Goal: Find specific page/section: Find specific page/section

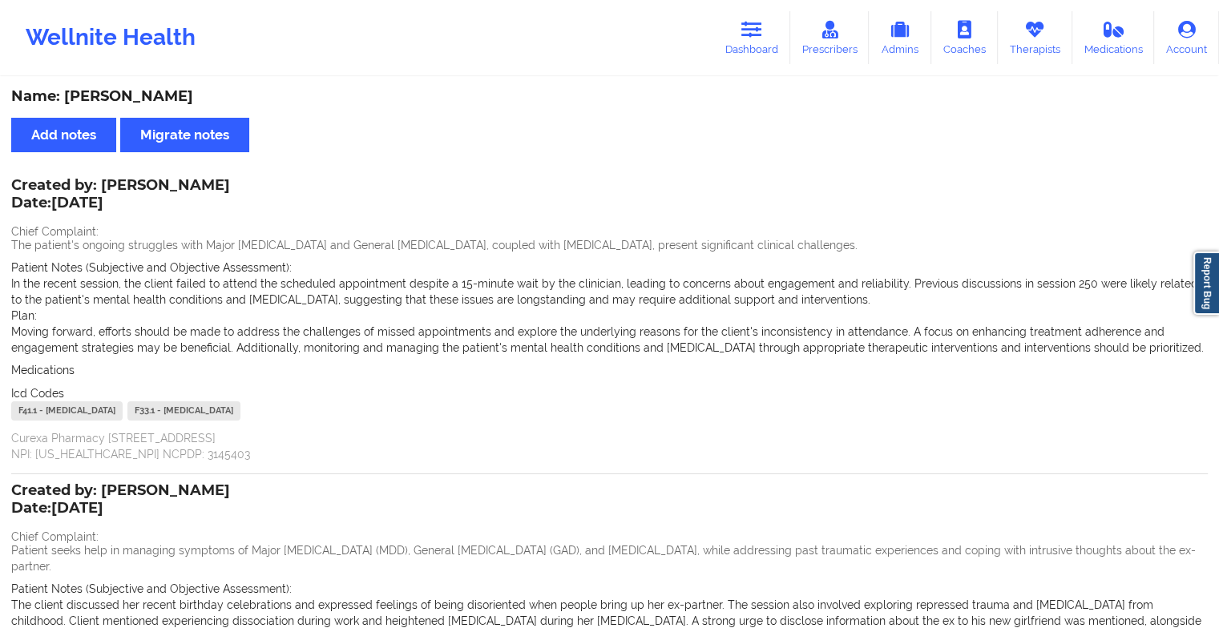
click at [757, 28] on icon at bounding box center [751, 30] width 21 height 18
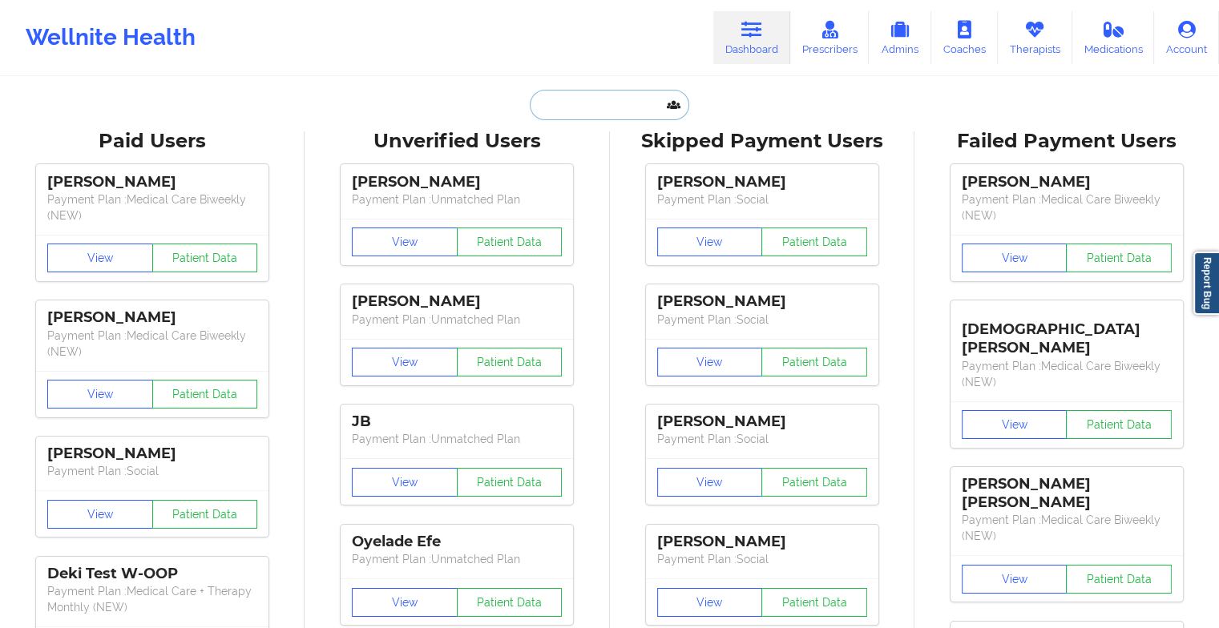
click at [540, 109] on input "text" at bounding box center [609, 105] width 159 height 30
click at [623, 97] on input "[PERSON_NAME]" at bounding box center [609, 105] width 159 height 30
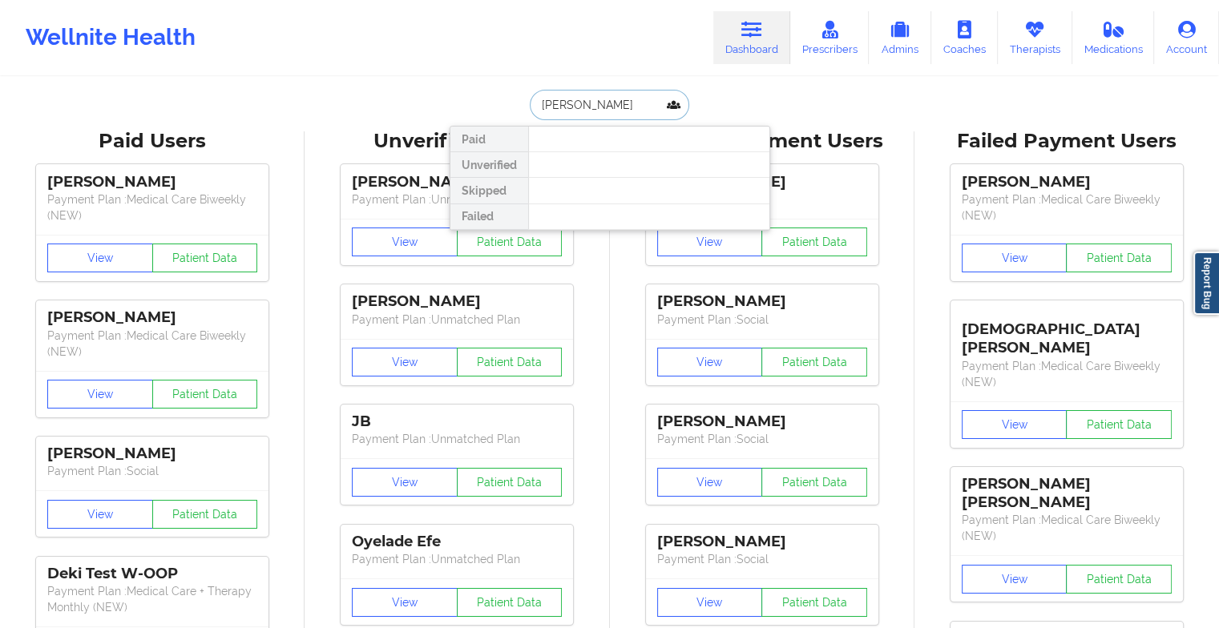
type input "[PERSON_NAME]"
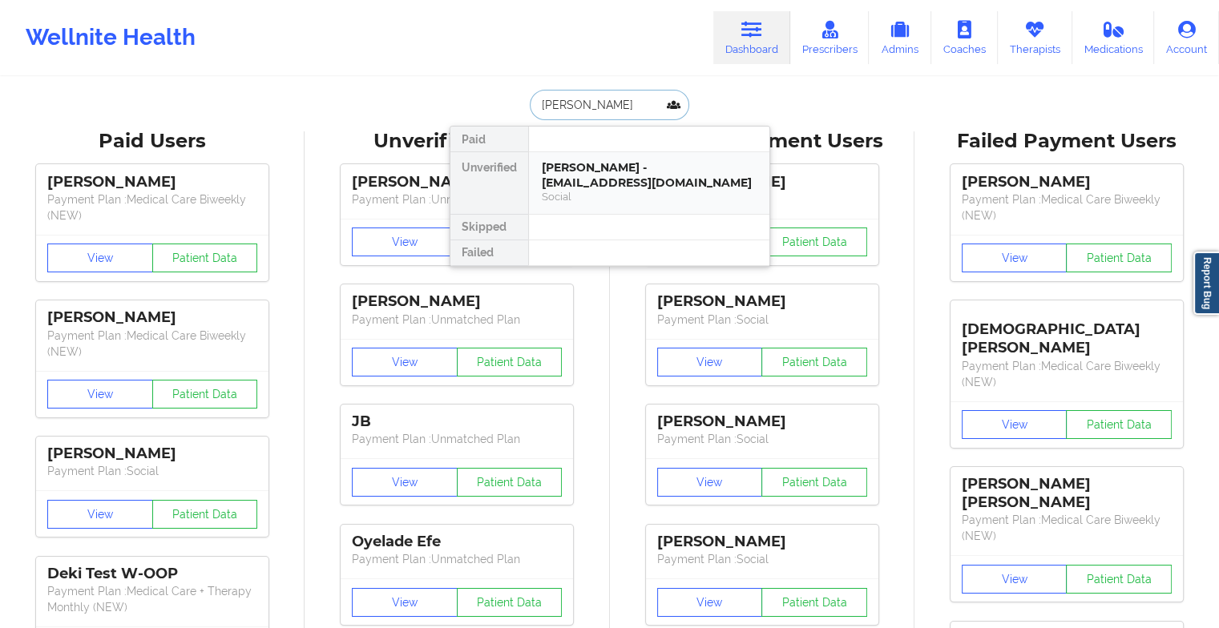
click at [590, 180] on div "[PERSON_NAME] - [EMAIL_ADDRESS][DOMAIN_NAME]" at bounding box center [649, 175] width 215 height 30
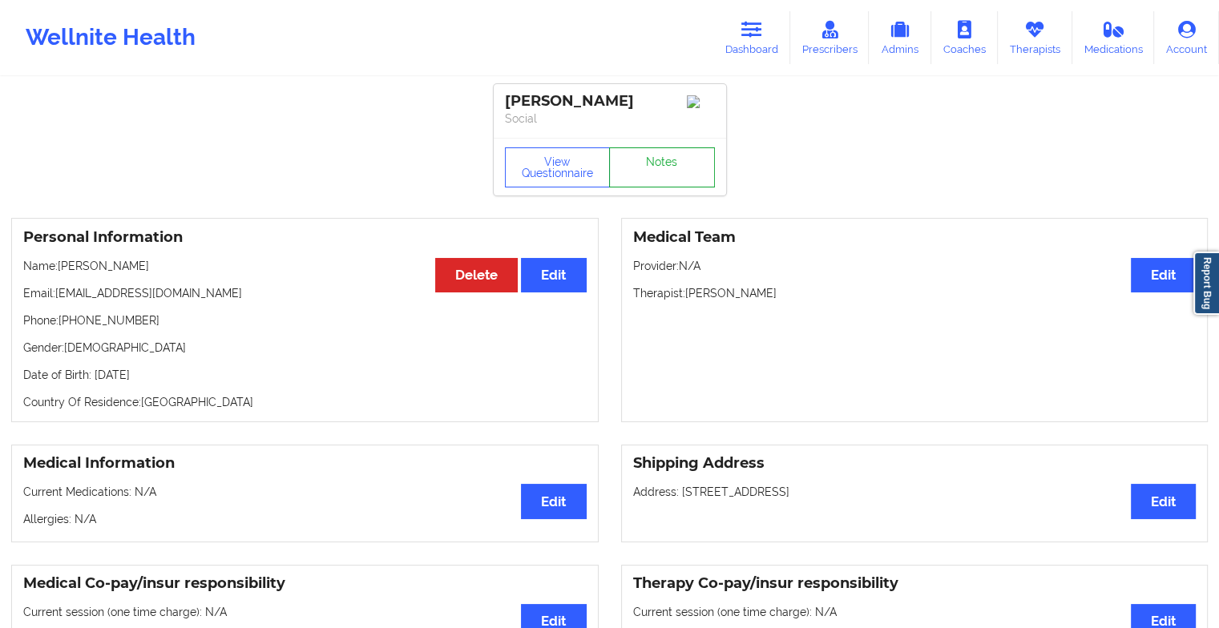
click at [668, 164] on link "Notes" at bounding box center [662, 167] width 106 height 40
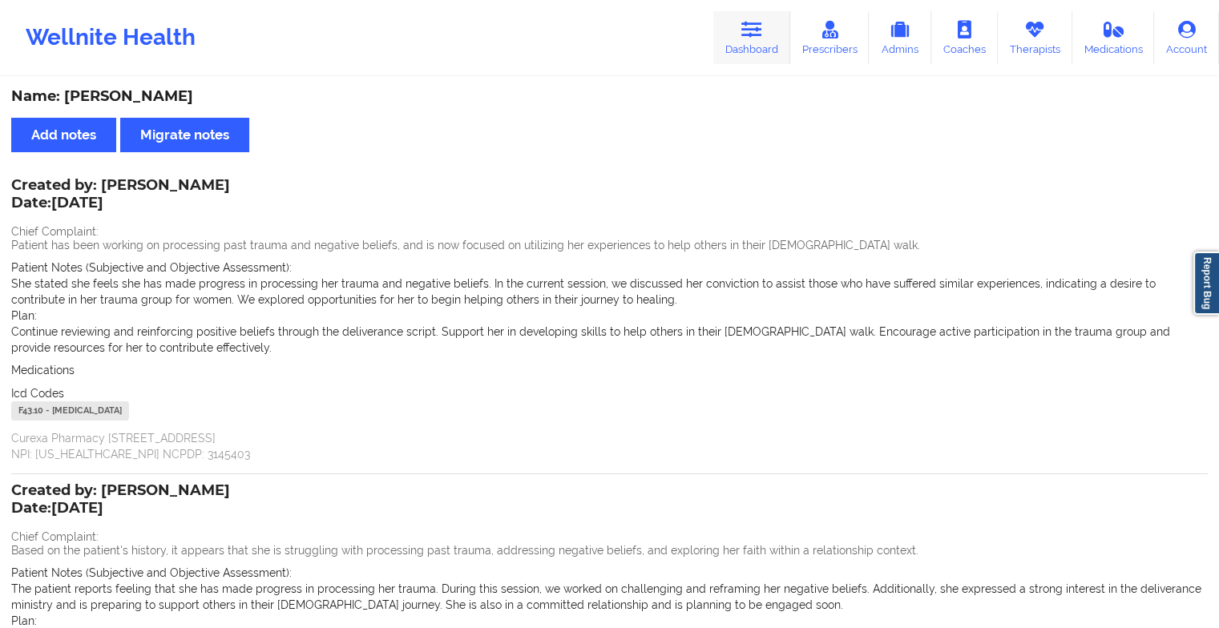
click at [752, 32] on icon at bounding box center [751, 30] width 21 height 18
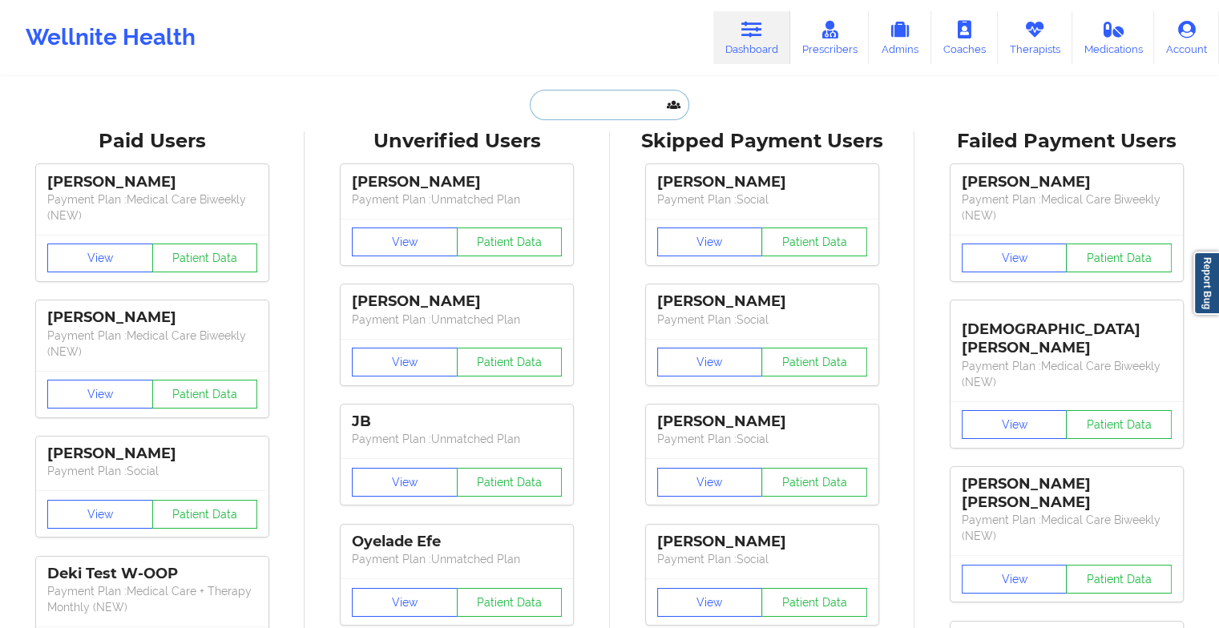
click at [563, 110] on input "text" at bounding box center [609, 105] width 159 height 30
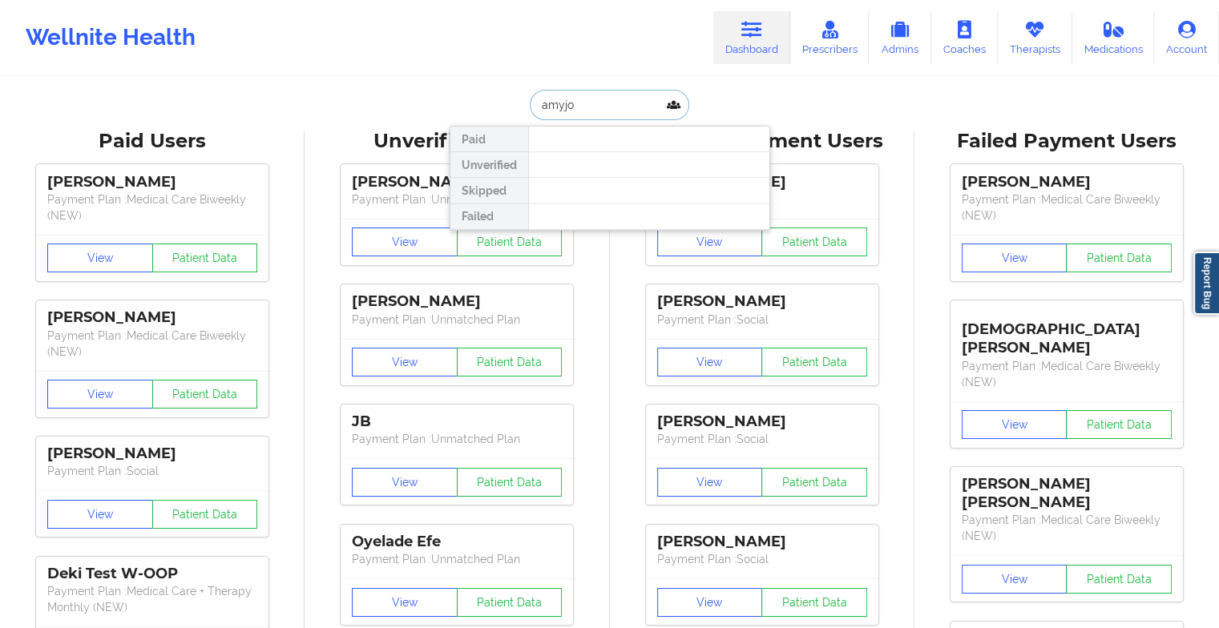
type input "amyjo"
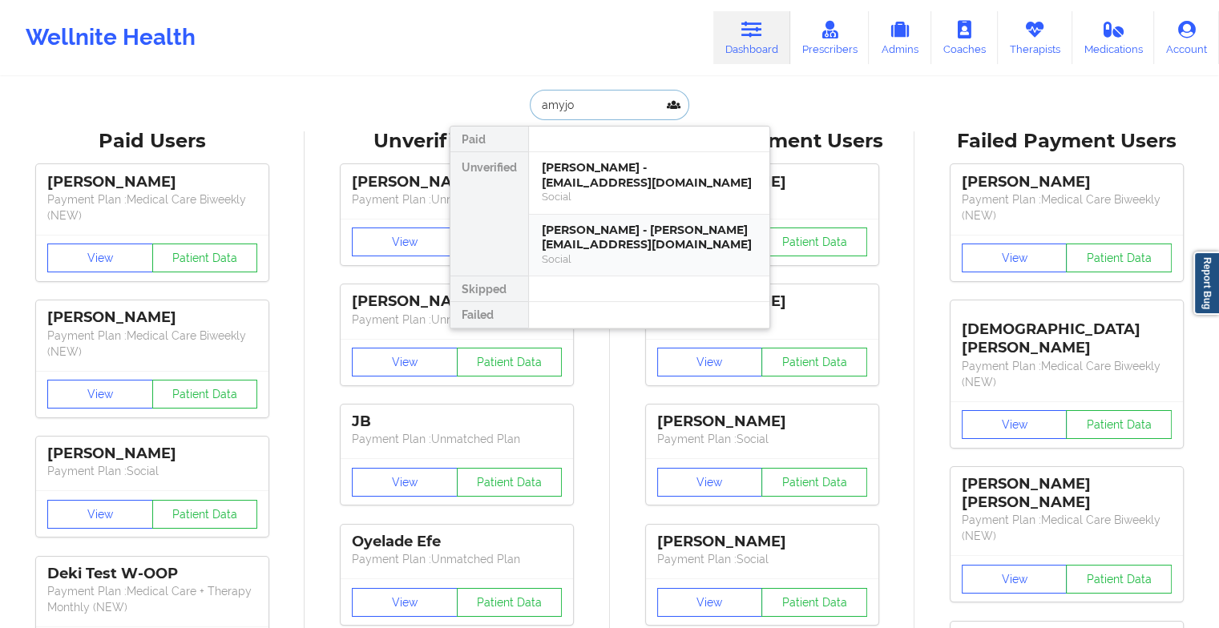
click at [619, 234] on div "[PERSON_NAME] - [PERSON_NAME][EMAIL_ADDRESS][DOMAIN_NAME]" at bounding box center [649, 238] width 215 height 30
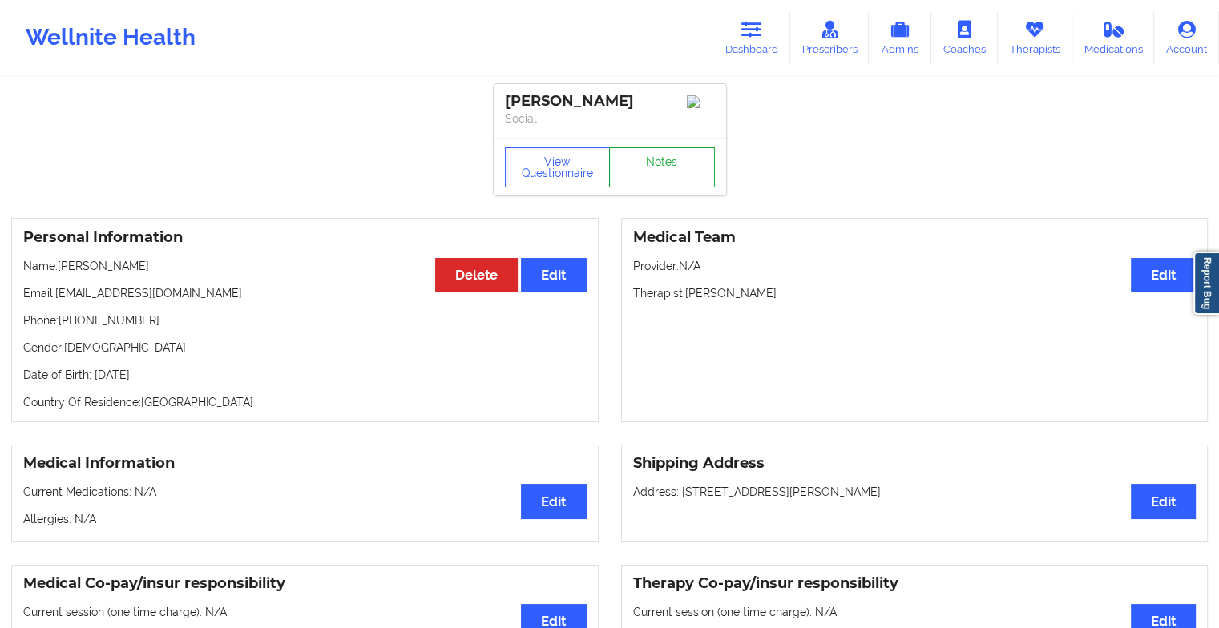
click at [689, 185] on link "Notes" at bounding box center [662, 167] width 106 height 40
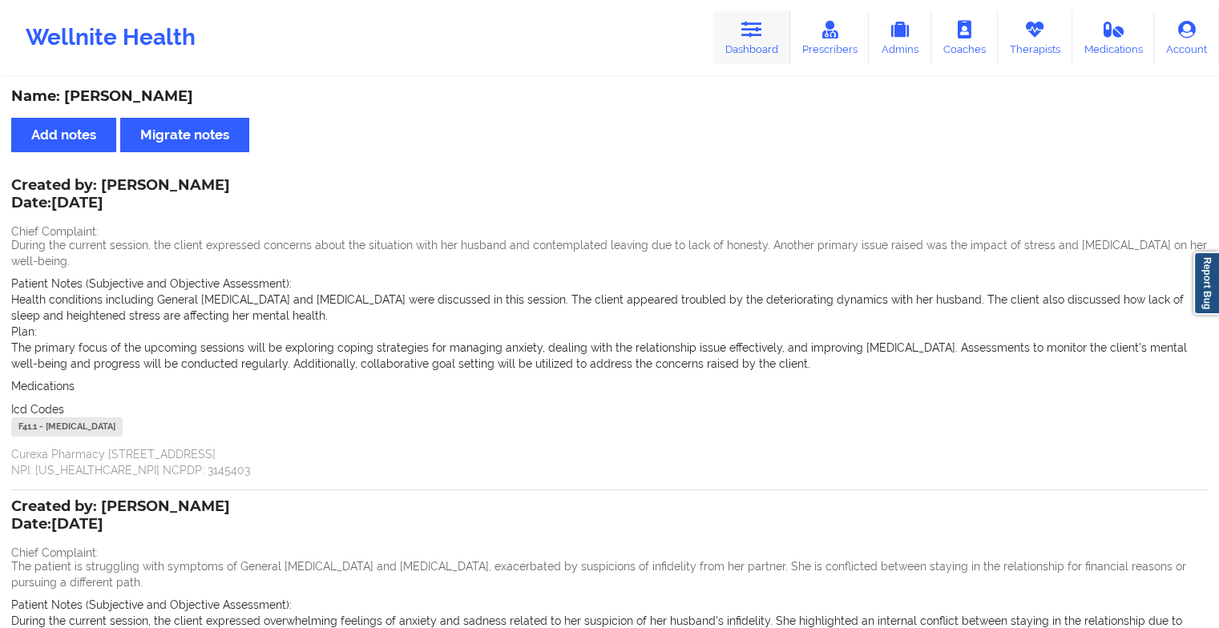
click at [745, 44] on link "Dashboard" at bounding box center [751, 37] width 77 height 53
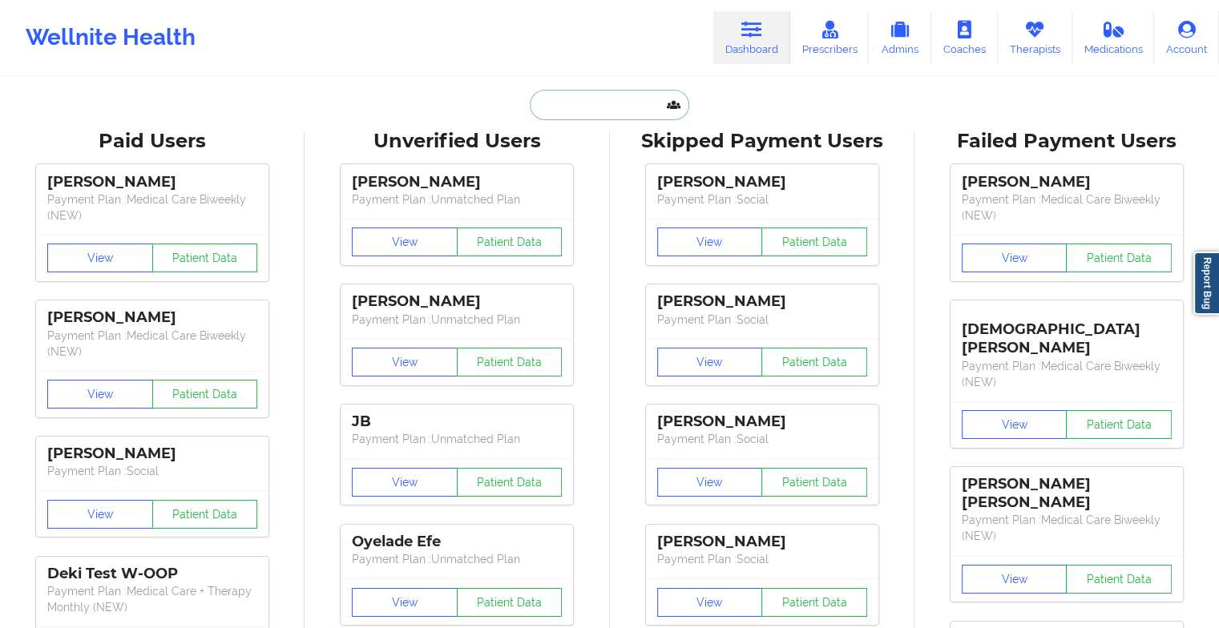
click at [577, 112] on input "text" at bounding box center [609, 105] width 159 height 30
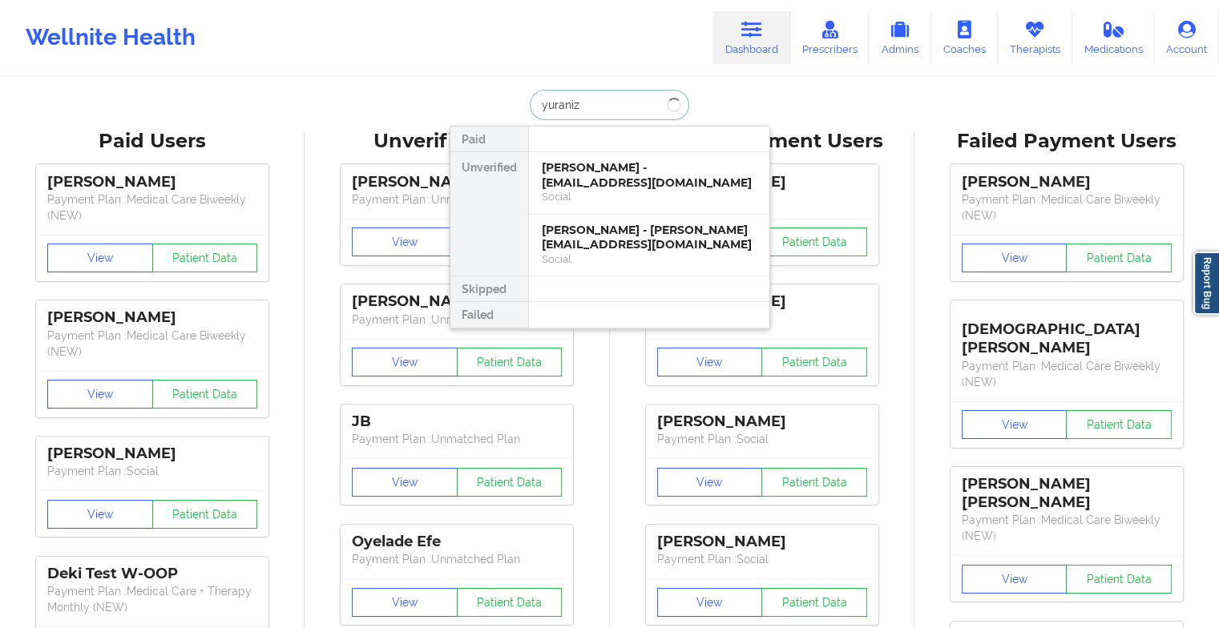
type input "yuraniz"
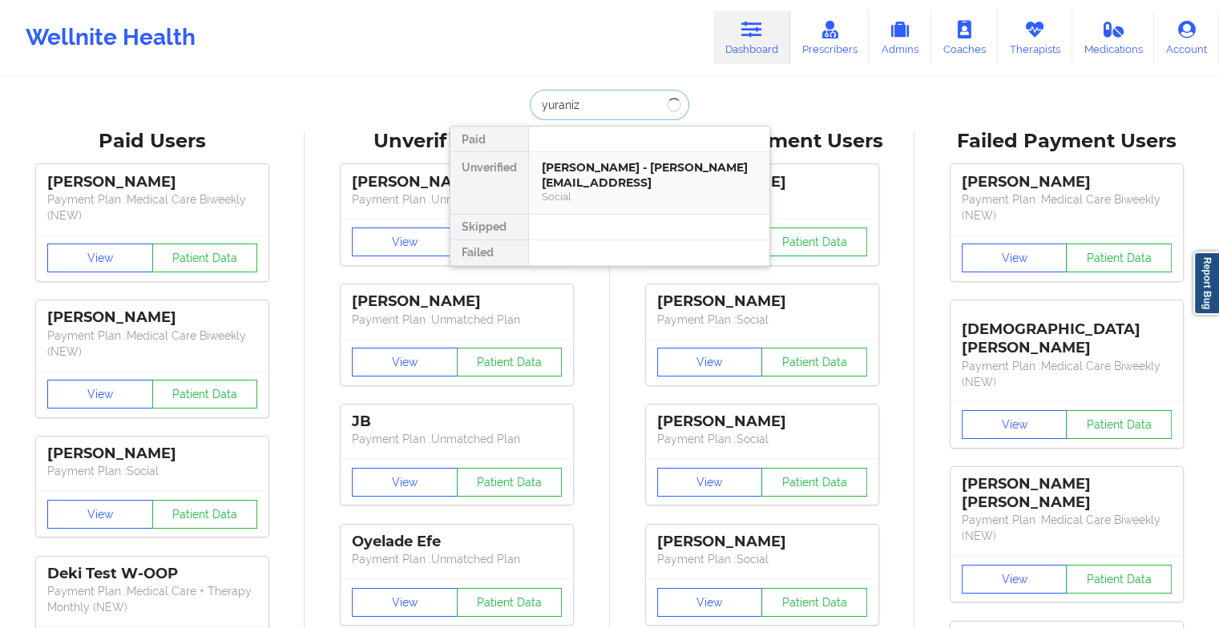
click at [580, 173] on div "[PERSON_NAME] - [PERSON_NAME][EMAIL_ADDRESS]" at bounding box center [649, 175] width 215 height 30
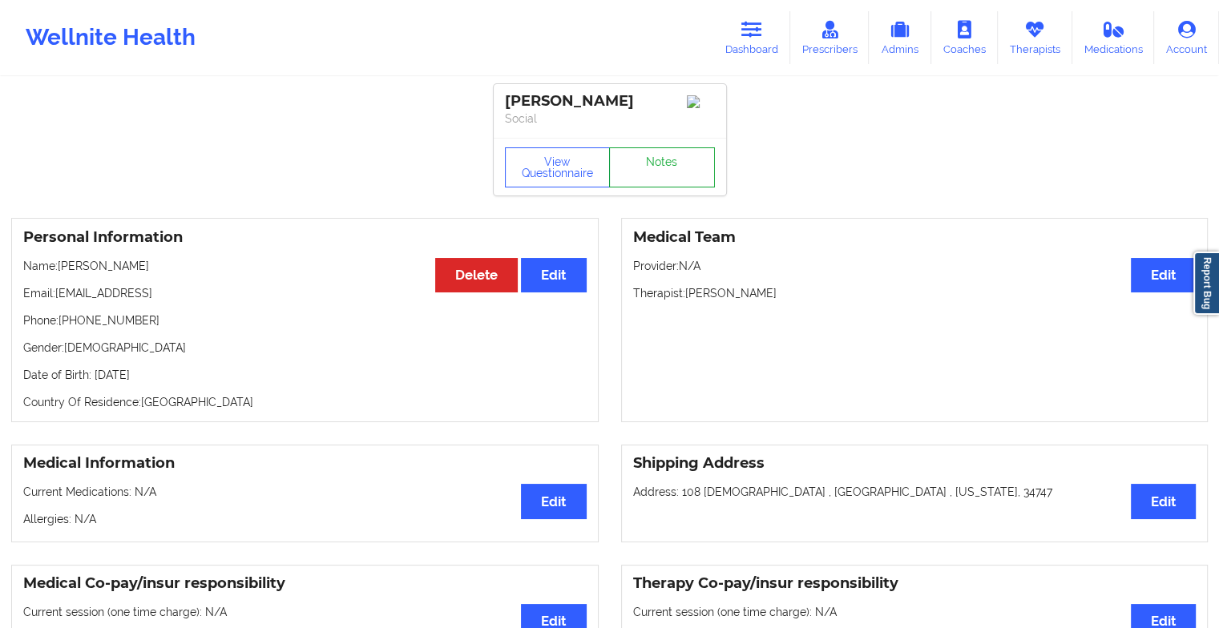
click at [672, 168] on link "Notes" at bounding box center [662, 167] width 106 height 40
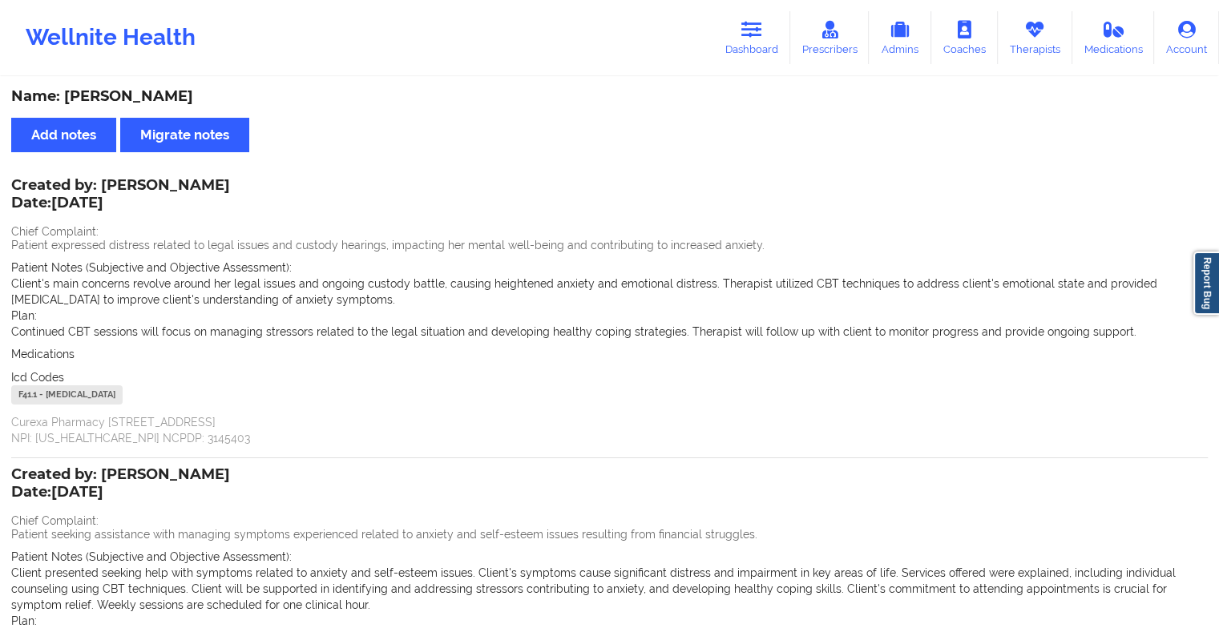
click at [741, 211] on div "Created by: [PERSON_NAME] Date: [DATE] Chief Complaint: Patient expressed distr…" at bounding box center [609, 313] width 1197 height 266
click at [763, 44] on link "Dashboard" at bounding box center [751, 37] width 77 height 53
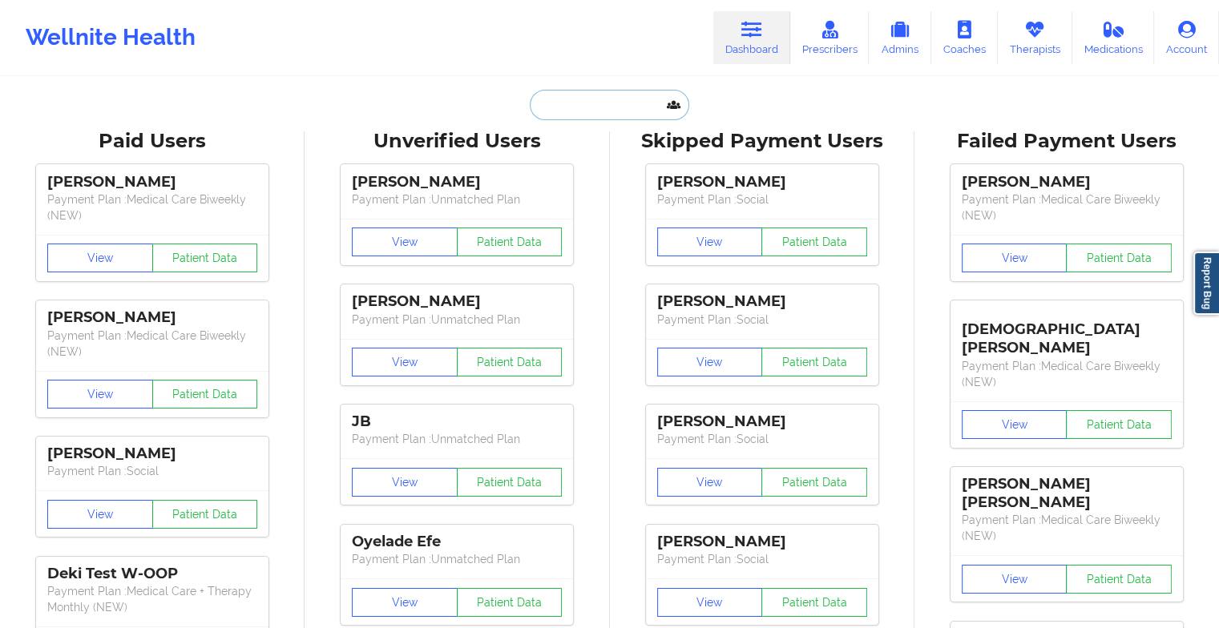
click at [625, 115] on input "text" at bounding box center [609, 105] width 159 height 30
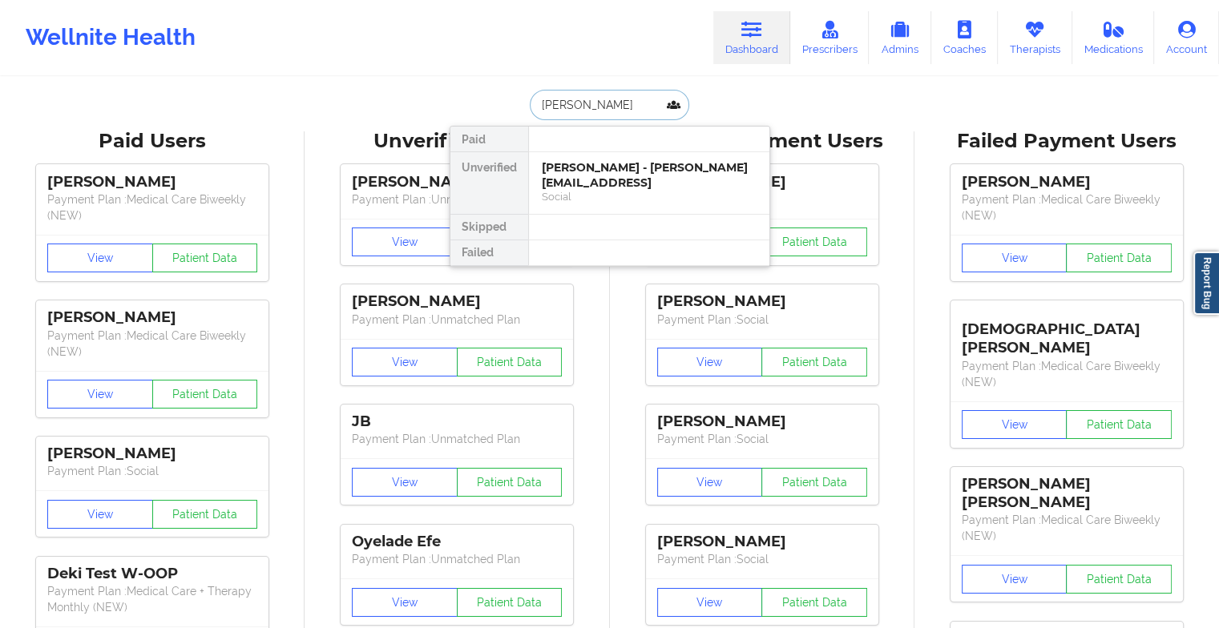
type input "[PERSON_NAME]"
click at [601, 190] on div "Social" at bounding box center [649, 197] width 215 height 14
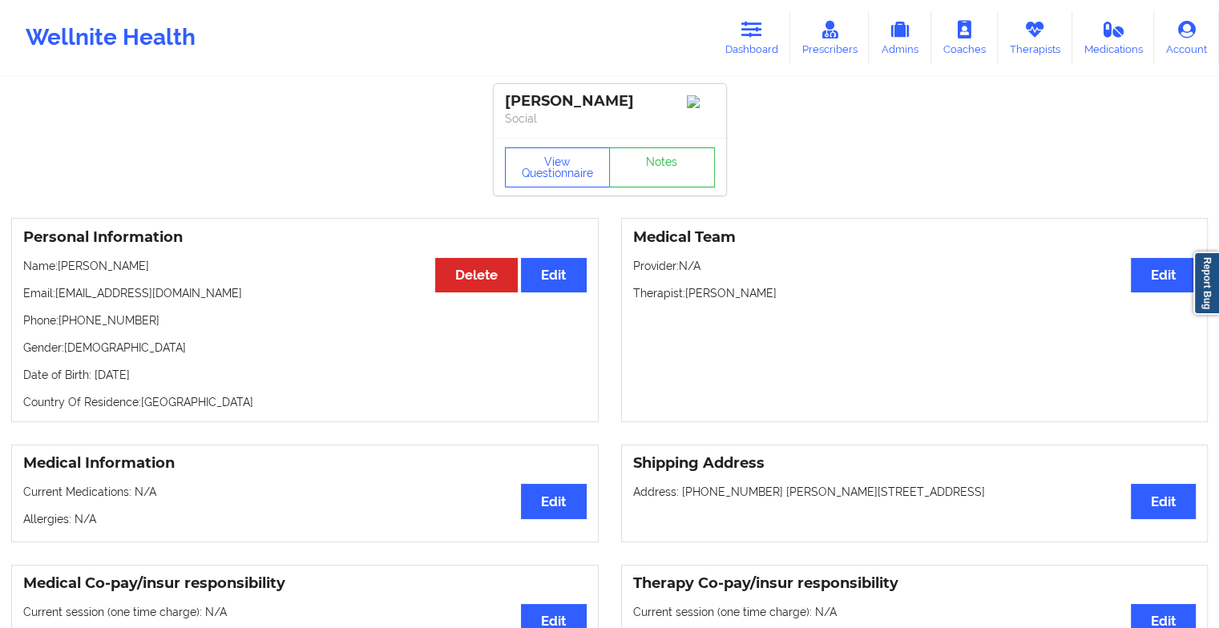
click at [645, 149] on div "View Questionnaire Notes" at bounding box center [610, 167] width 232 height 58
drag, startPoint x: 645, startPoint y: 149, endPoint x: 645, endPoint y: 164, distance: 14.4
click at [645, 164] on link "Notes" at bounding box center [662, 167] width 106 height 40
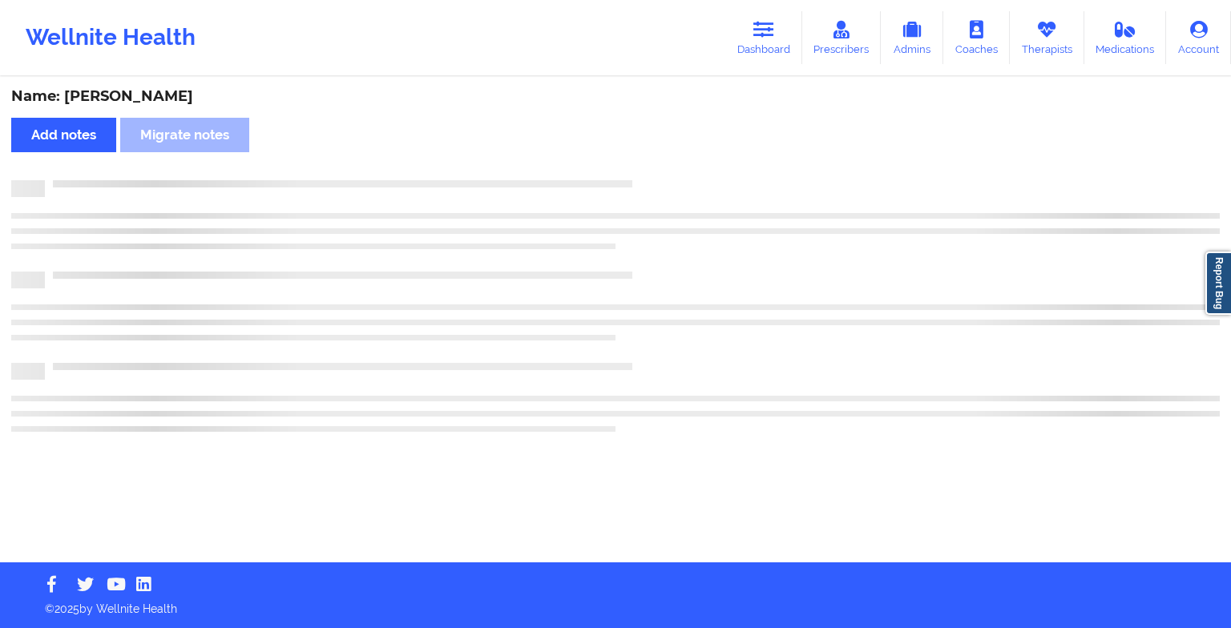
click at [645, 164] on div "Name: [PERSON_NAME] Add notes Migrate notes" at bounding box center [615, 321] width 1231 height 484
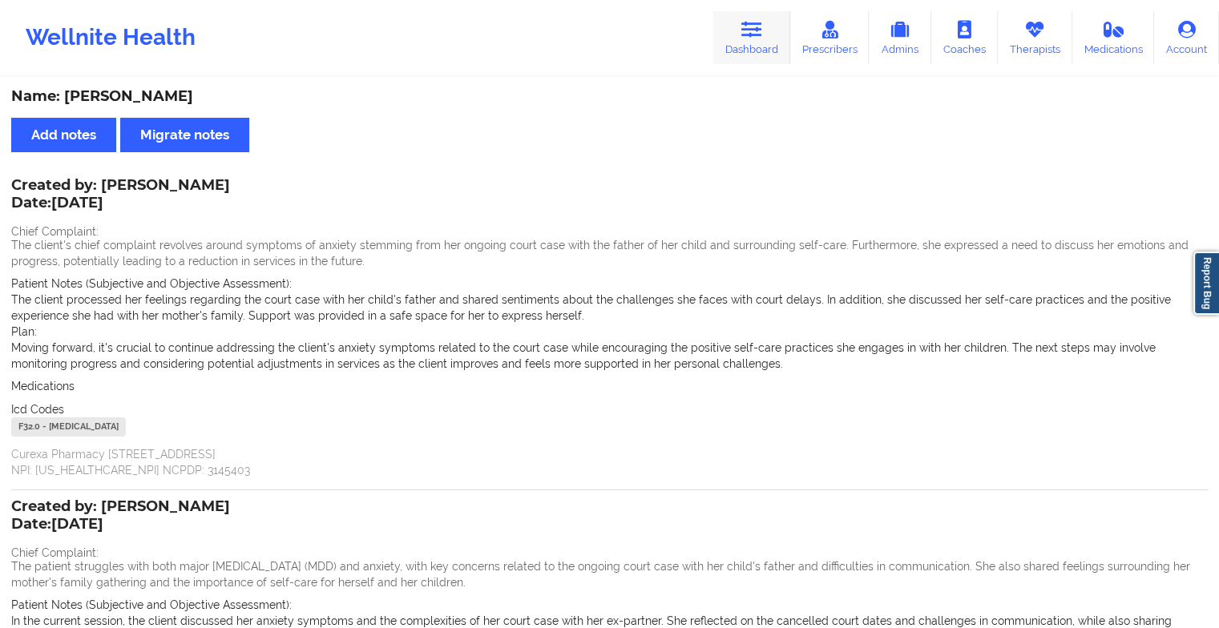
click at [759, 56] on link "Dashboard" at bounding box center [751, 37] width 77 height 53
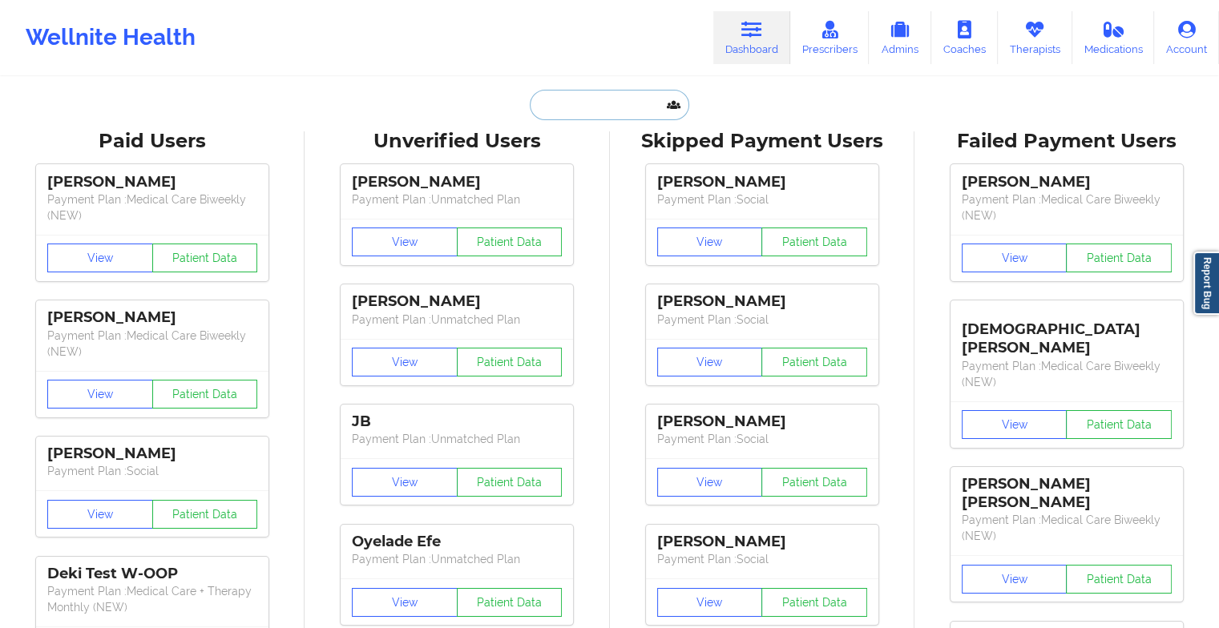
click at [586, 106] on input "text" at bounding box center [609, 105] width 159 height 30
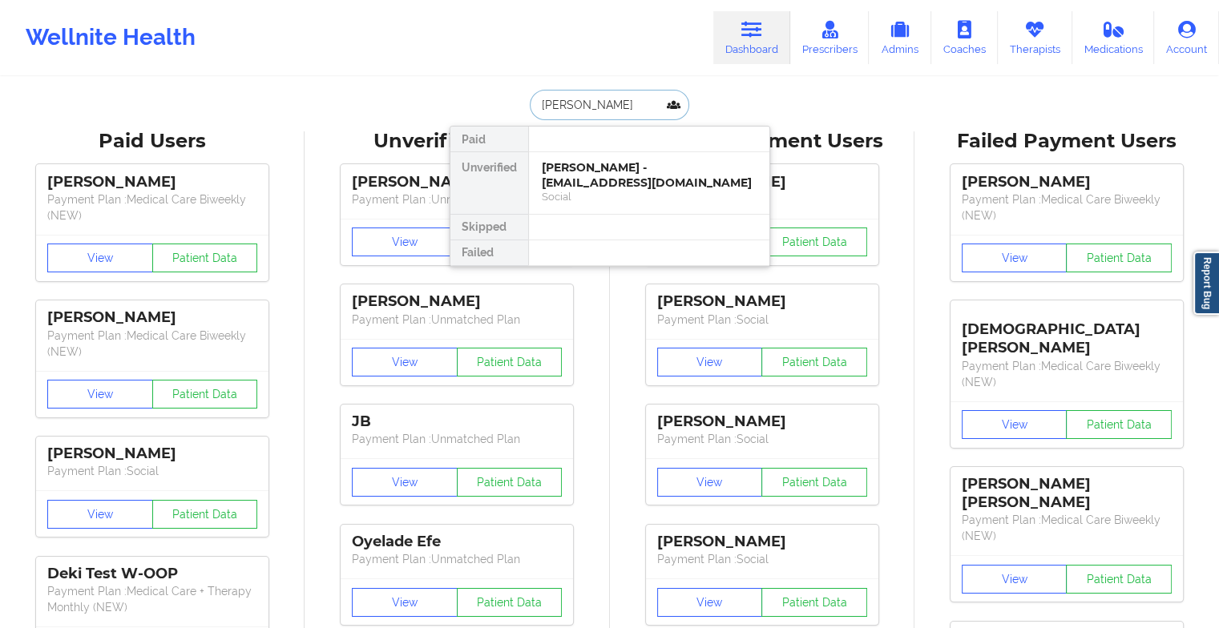
type input "[PERSON_NAME]"
click at [642, 173] on div "[PERSON_NAME] - [PERSON_NAME][EMAIL_ADDRESS][DOMAIN_NAME]" at bounding box center [649, 175] width 215 height 30
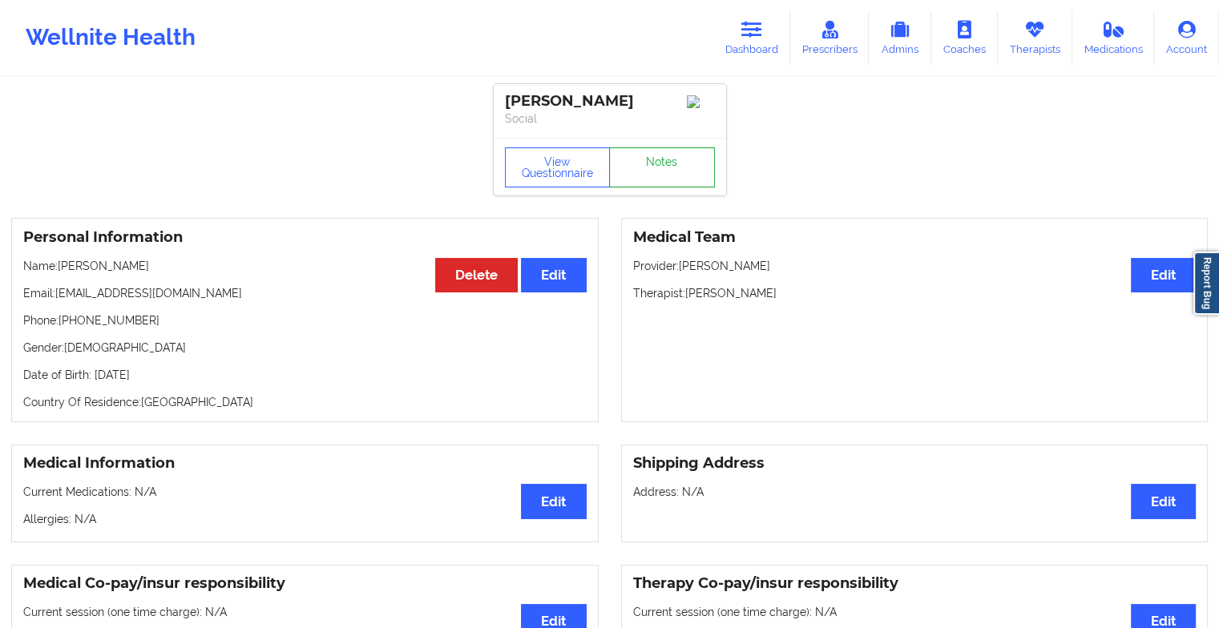
click at [685, 163] on link "Notes" at bounding box center [662, 167] width 106 height 40
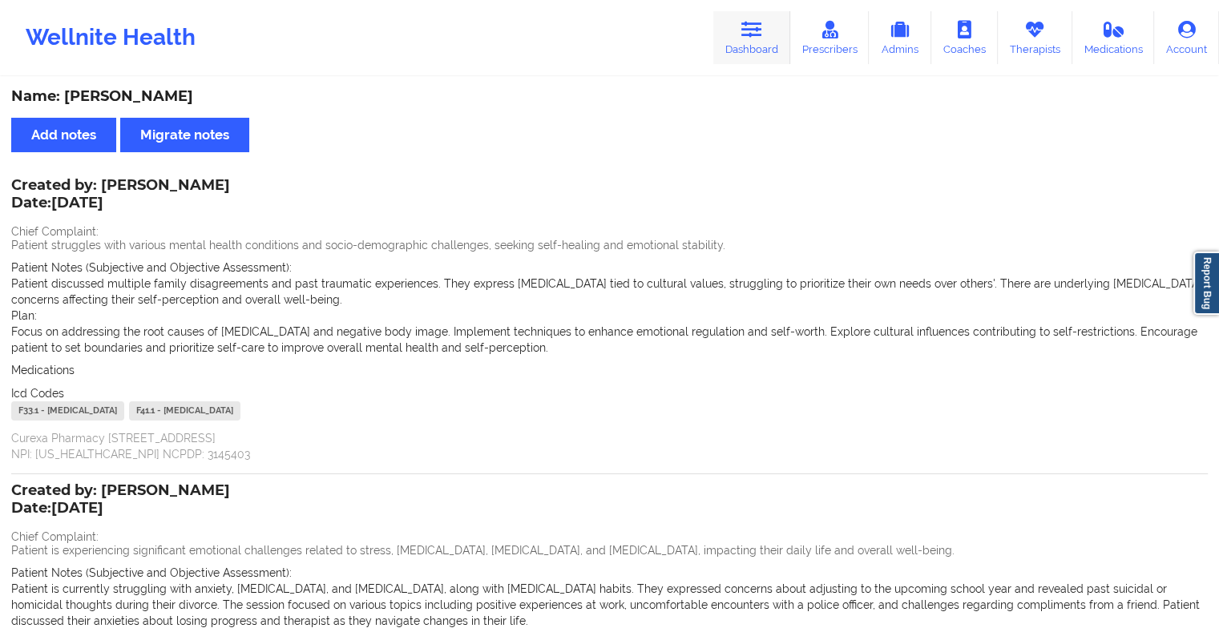
click at [753, 40] on link "Dashboard" at bounding box center [751, 37] width 77 height 53
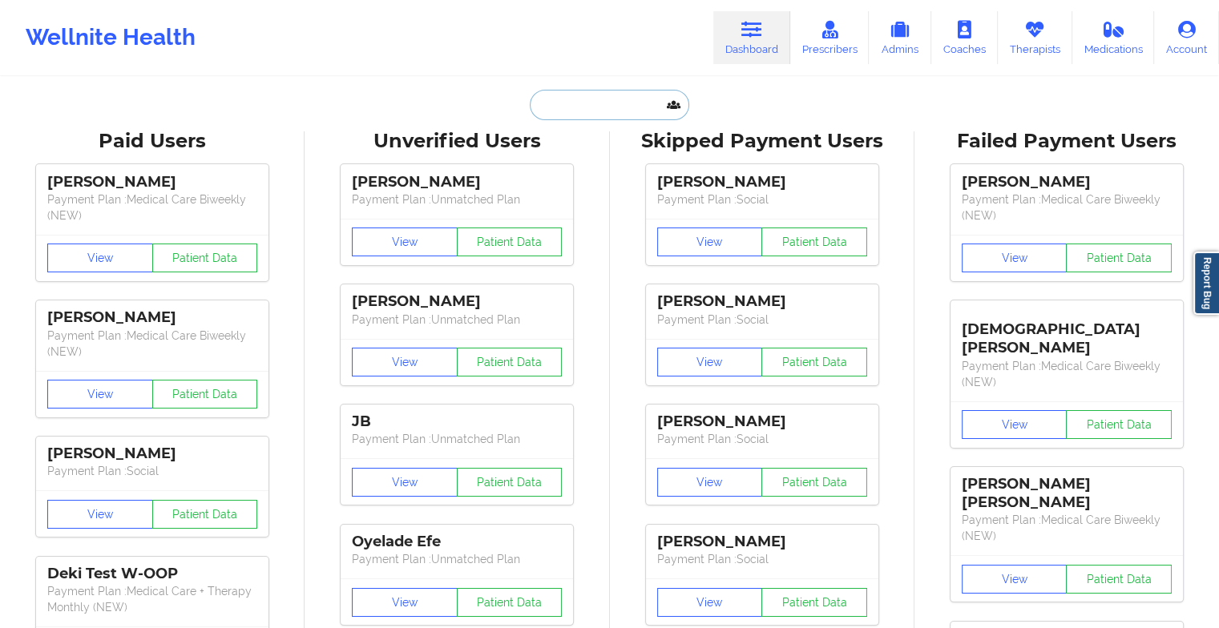
click at [551, 111] on input "text" at bounding box center [609, 105] width 159 height 30
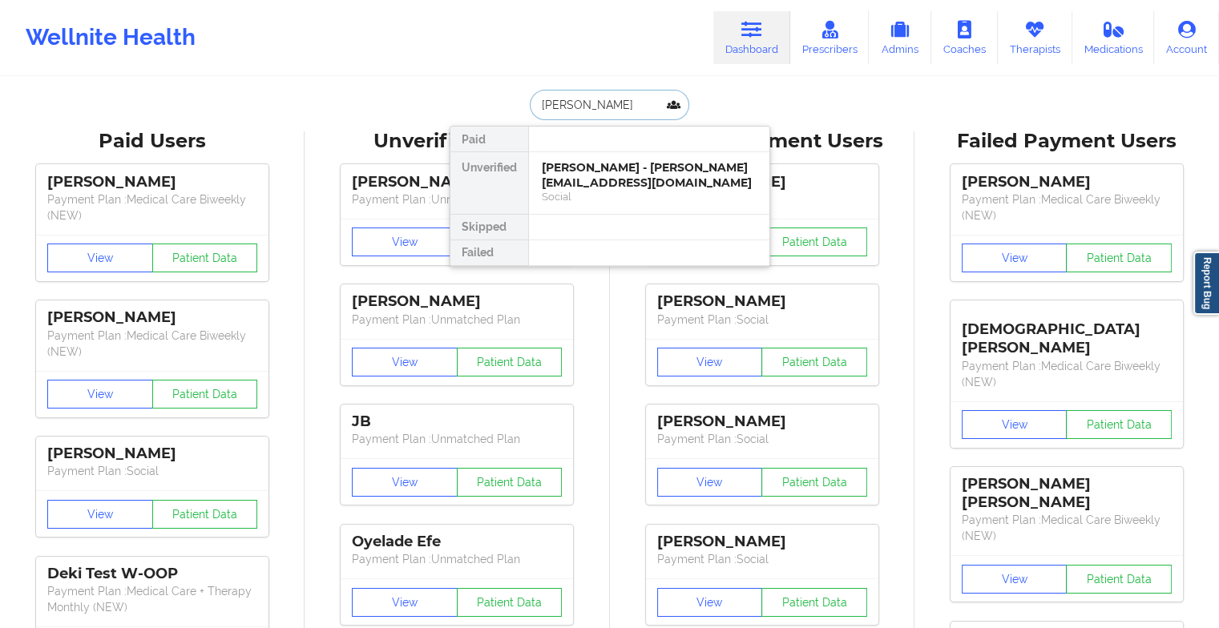
type input "[PERSON_NAME]"
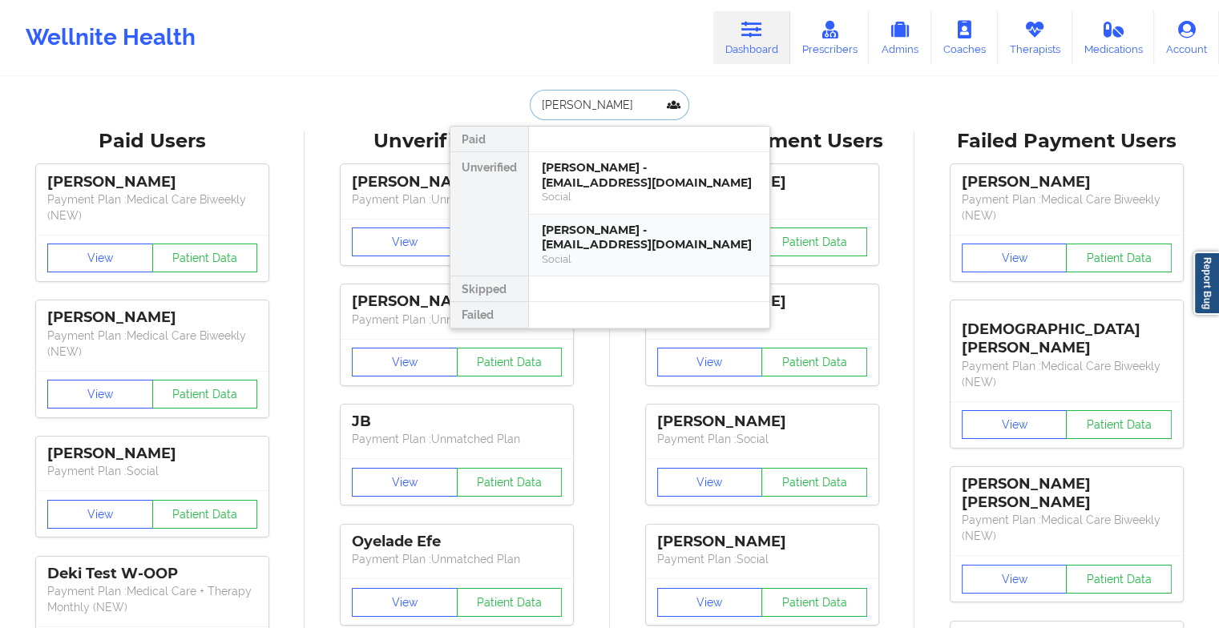
click at [652, 223] on div "[PERSON_NAME] - [EMAIL_ADDRESS][DOMAIN_NAME]" at bounding box center [649, 238] width 215 height 30
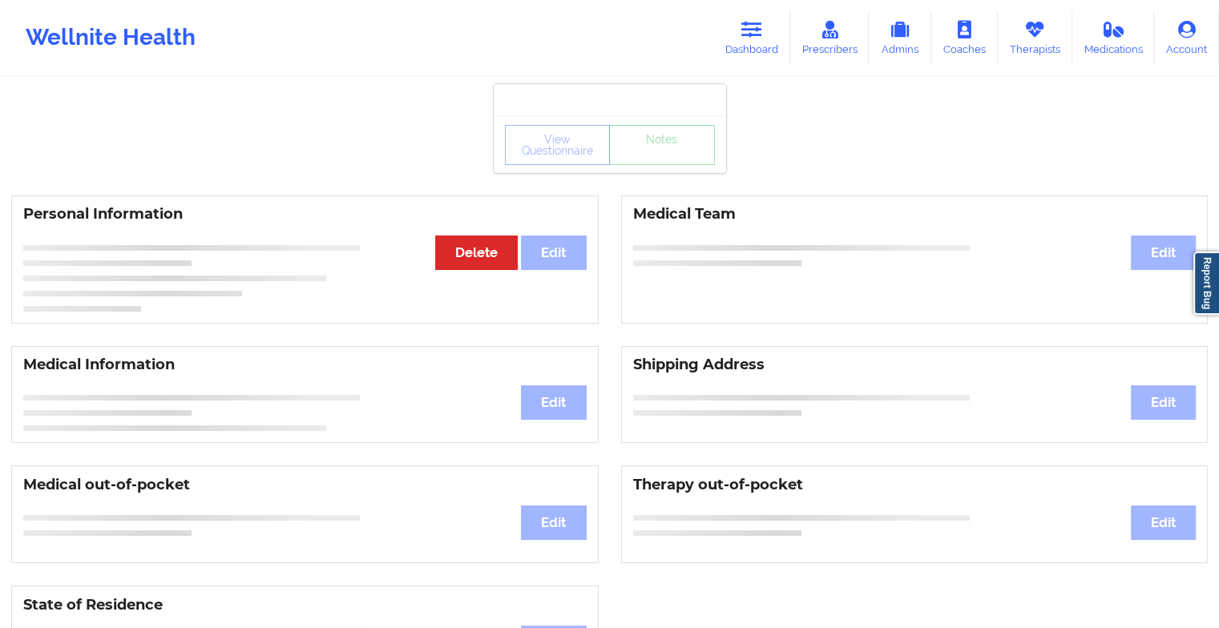
click at [667, 167] on div "View Questionnaire Notes" at bounding box center [610, 144] width 232 height 58
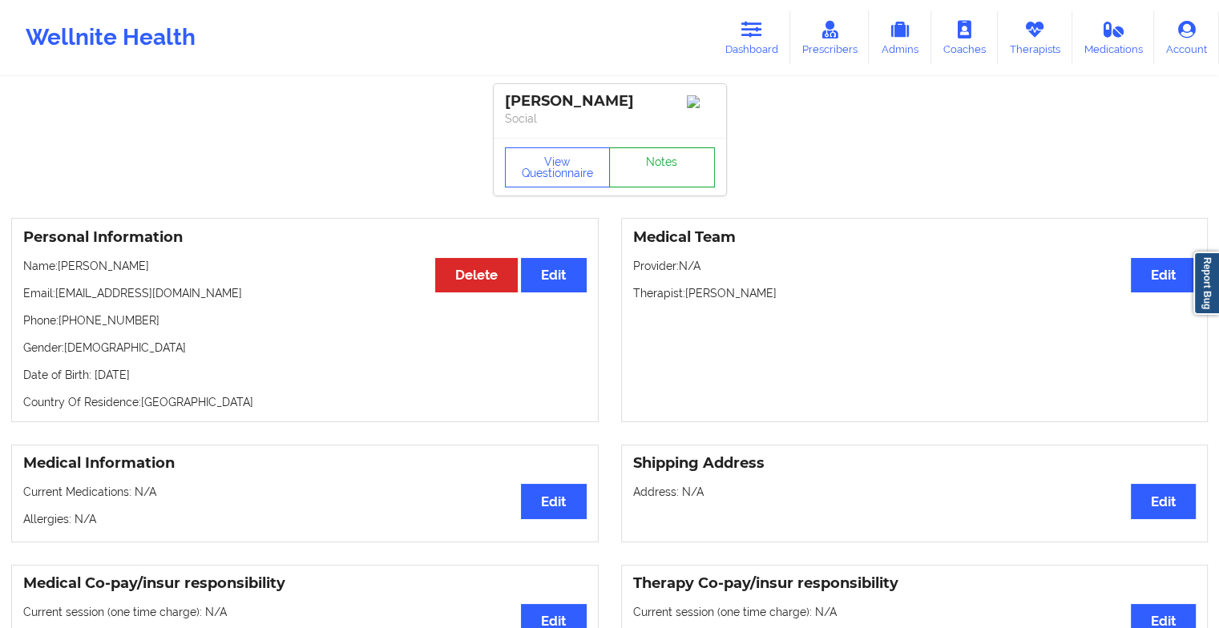
click at [667, 167] on link "Notes" at bounding box center [662, 167] width 106 height 40
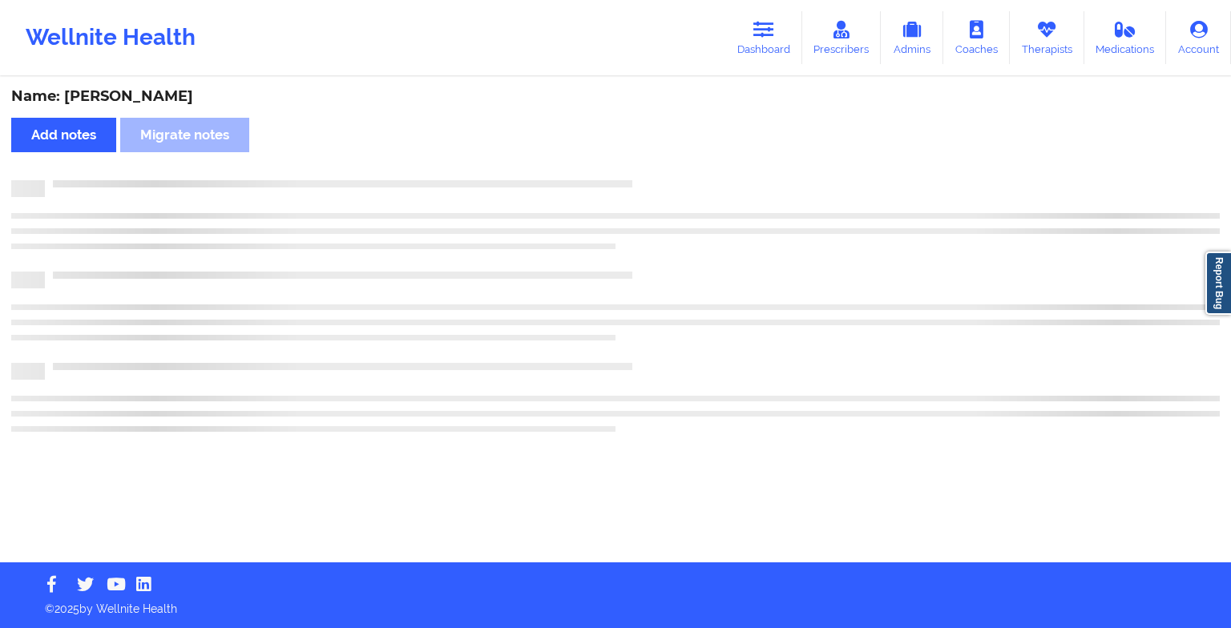
click at [667, 167] on div "Name: [PERSON_NAME] Add notes Migrate notes" at bounding box center [615, 321] width 1231 height 484
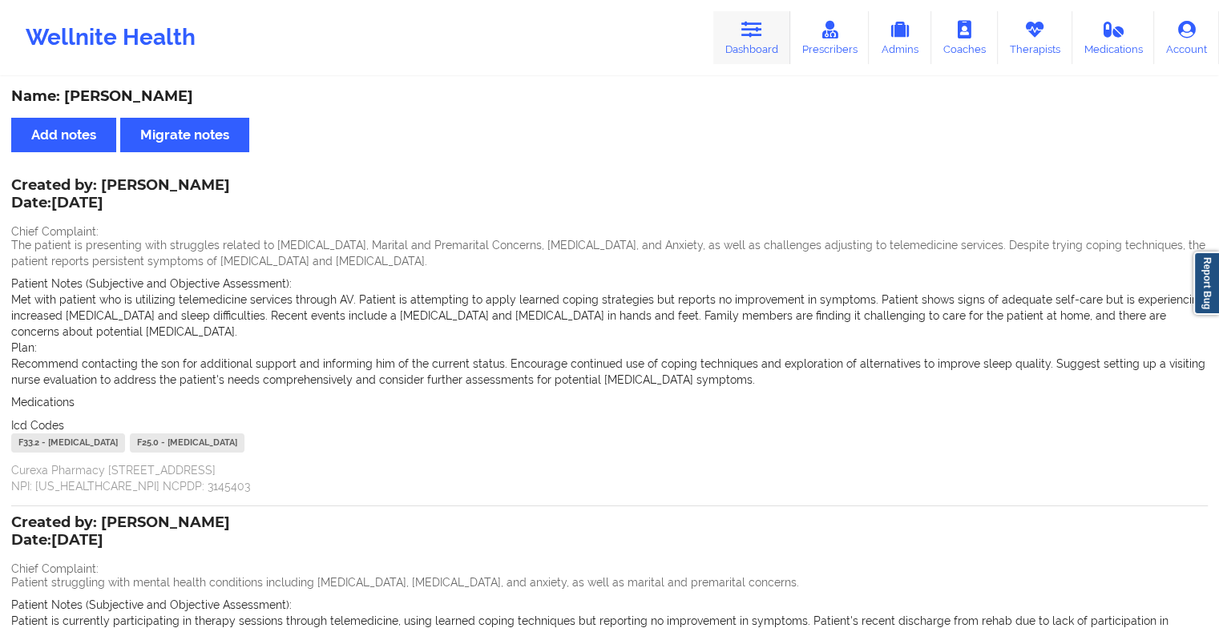
click at [752, 26] on icon at bounding box center [751, 30] width 21 height 18
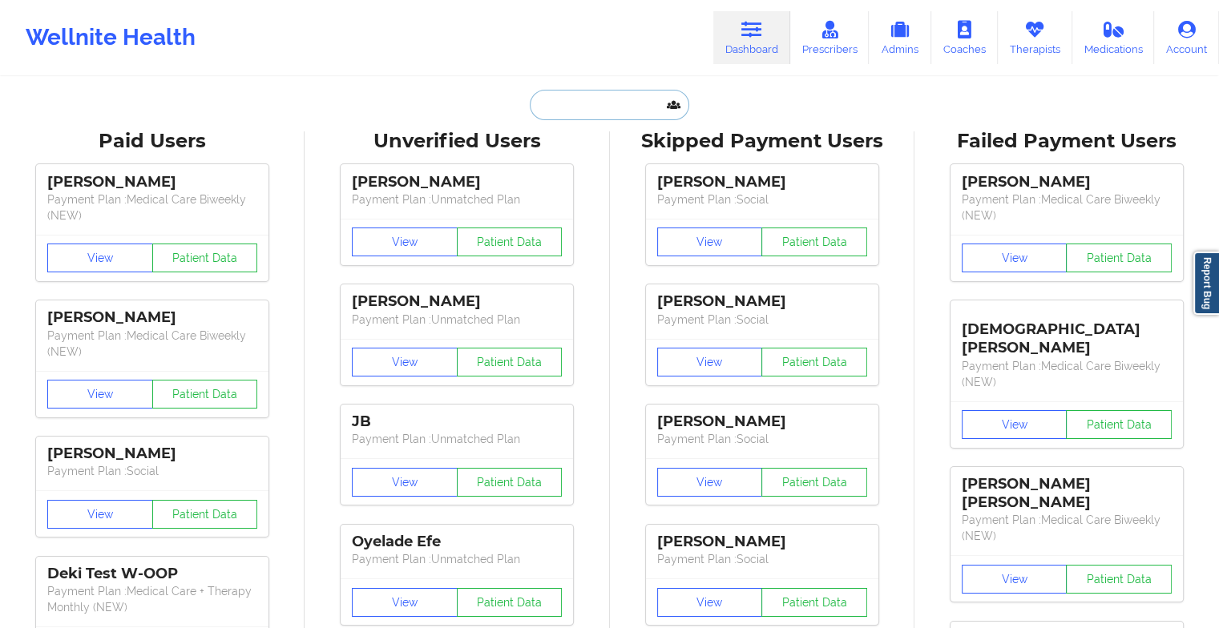
click at [598, 99] on input "text" at bounding box center [609, 105] width 159 height 30
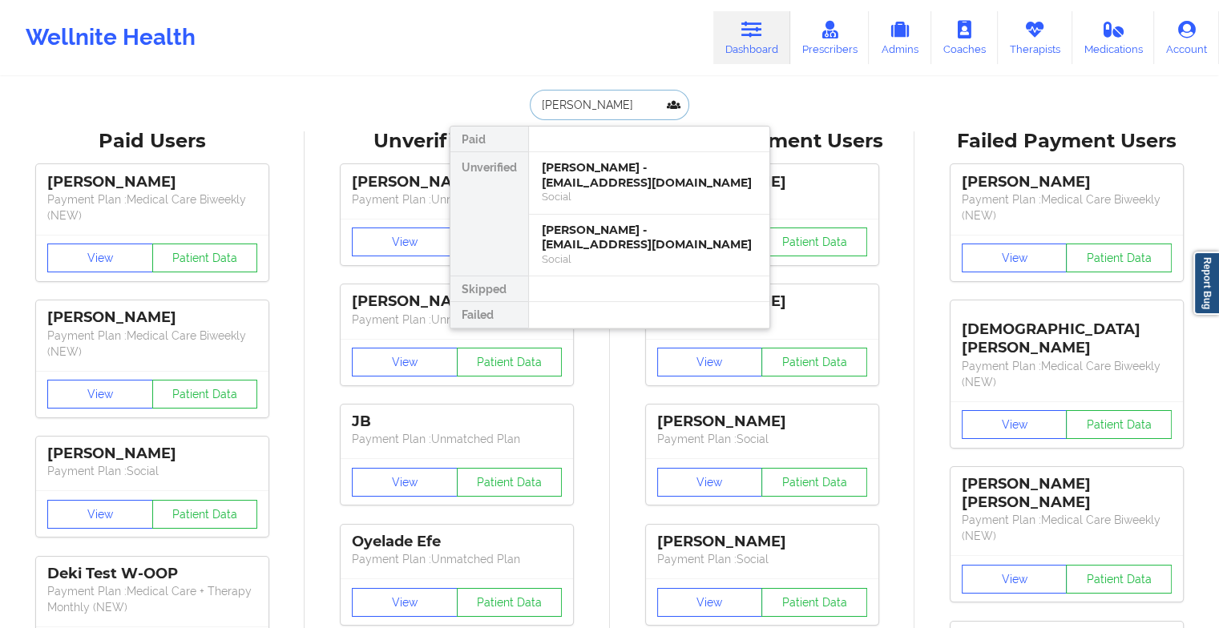
type input "[PERSON_NAME]"
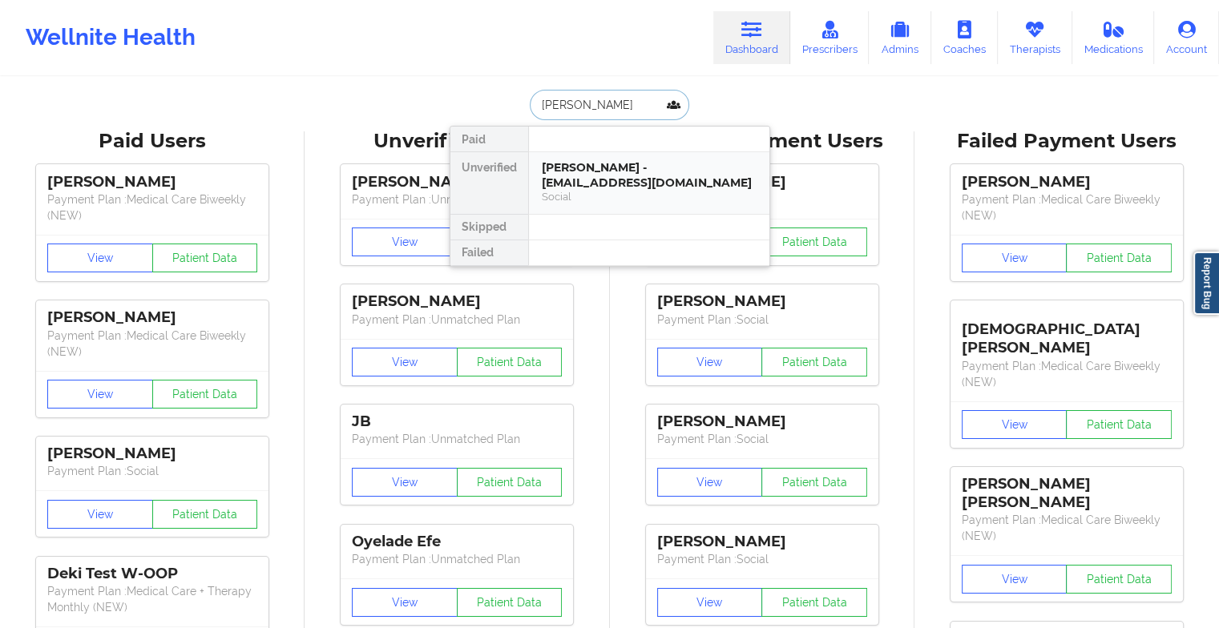
click at [647, 184] on div "[PERSON_NAME] - [EMAIL_ADDRESS][DOMAIN_NAME]" at bounding box center [649, 175] width 215 height 30
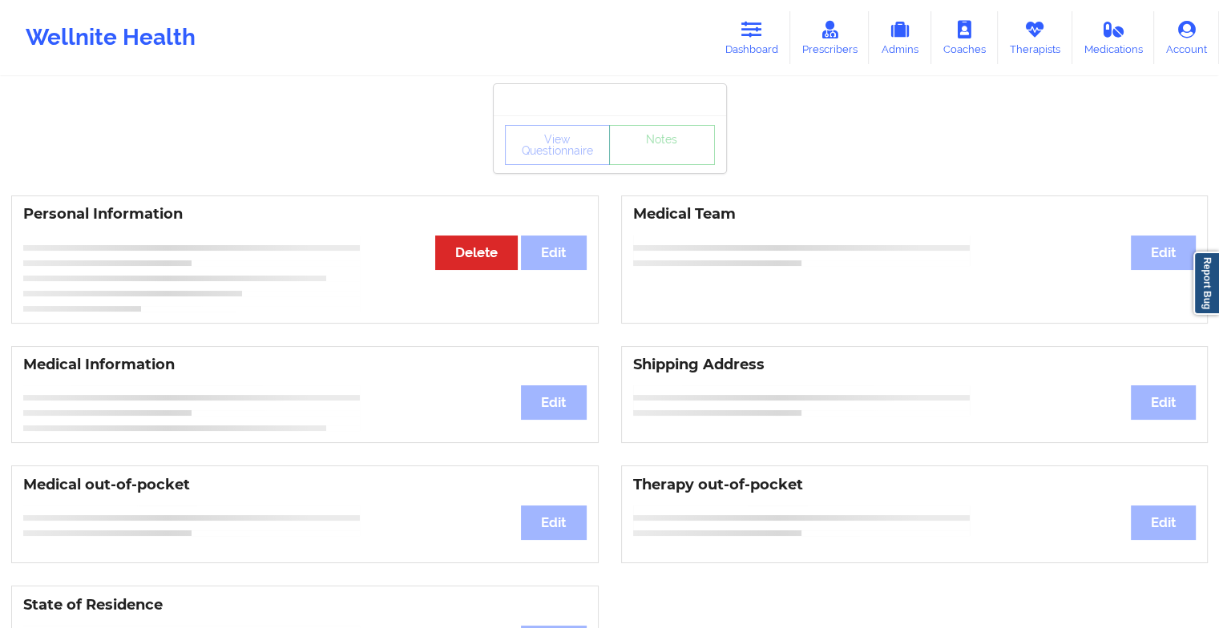
click at [673, 167] on div "View Questionnaire Notes" at bounding box center [610, 144] width 232 height 58
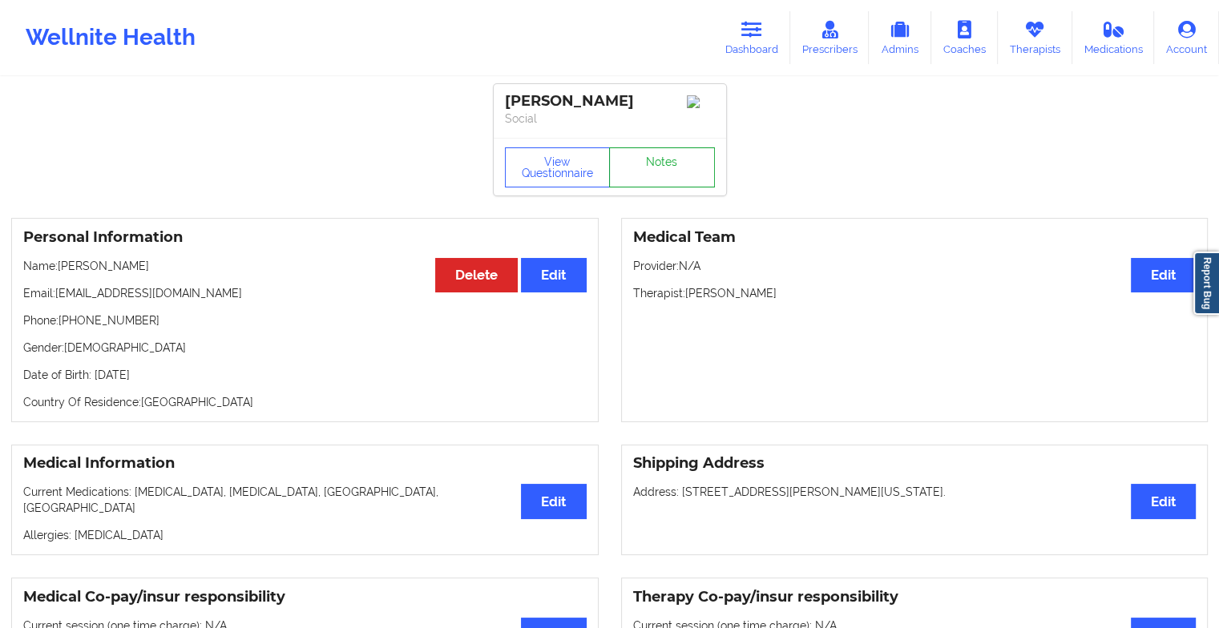
click at [673, 167] on link "Notes" at bounding box center [662, 167] width 106 height 40
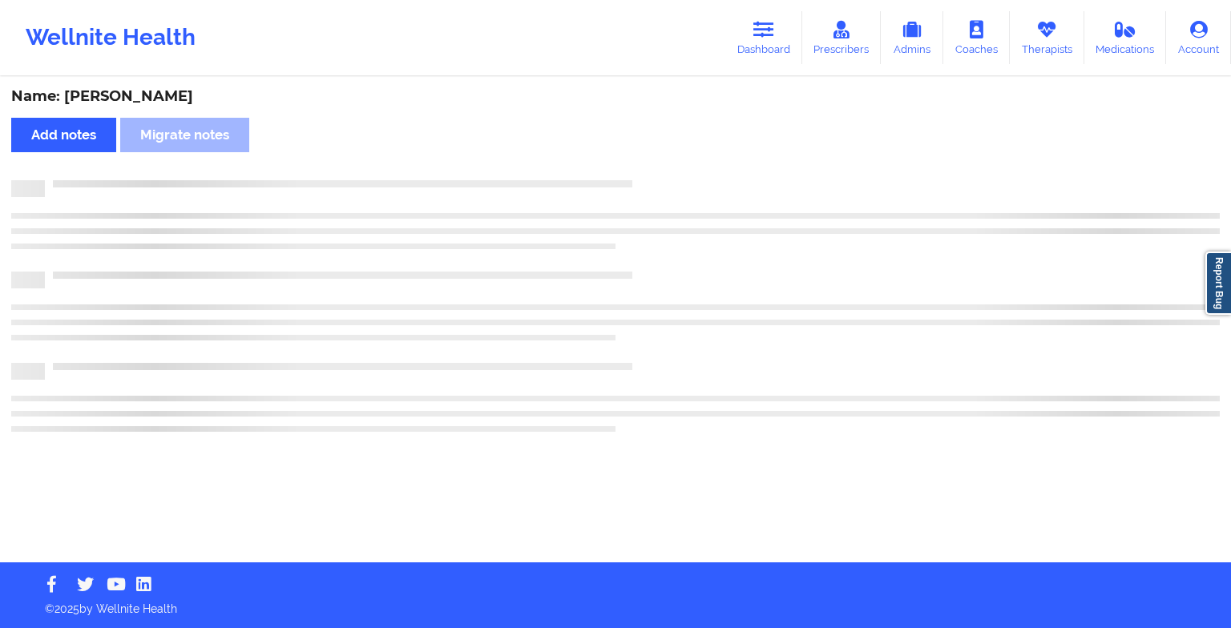
click at [673, 167] on div "Name: [PERSON_NAME] Add notes Migrate notes" at bounding box center [615, 321] width 1231 height 484
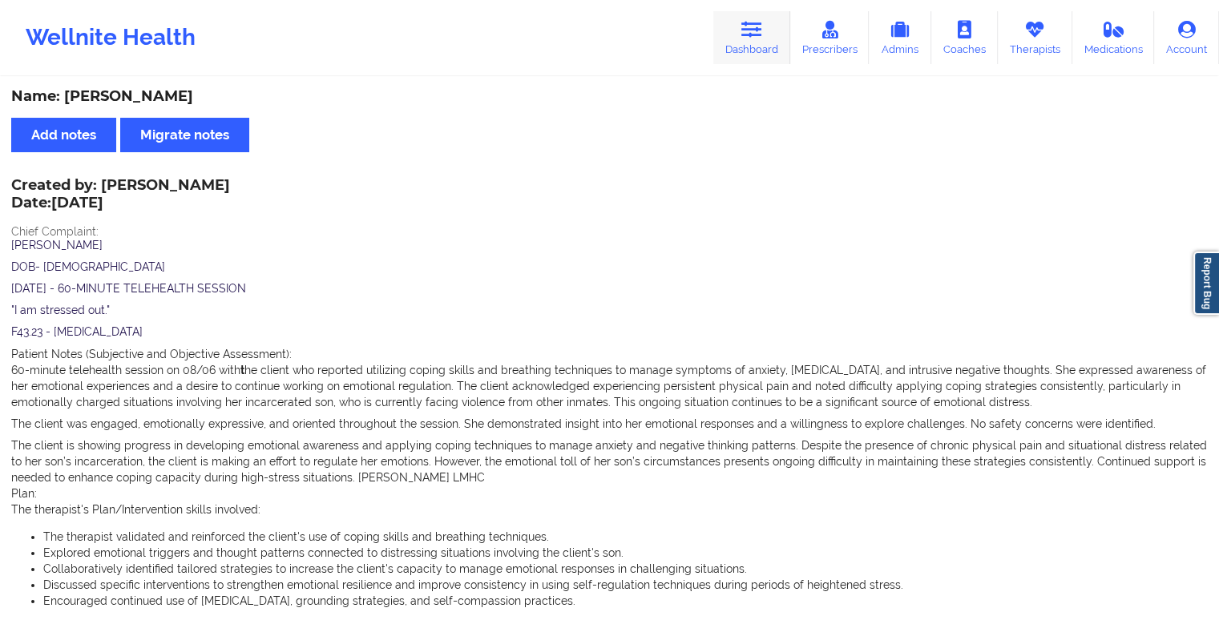
click at [751, 33] on icon at bounding box center [751, 30] width 21 height 18
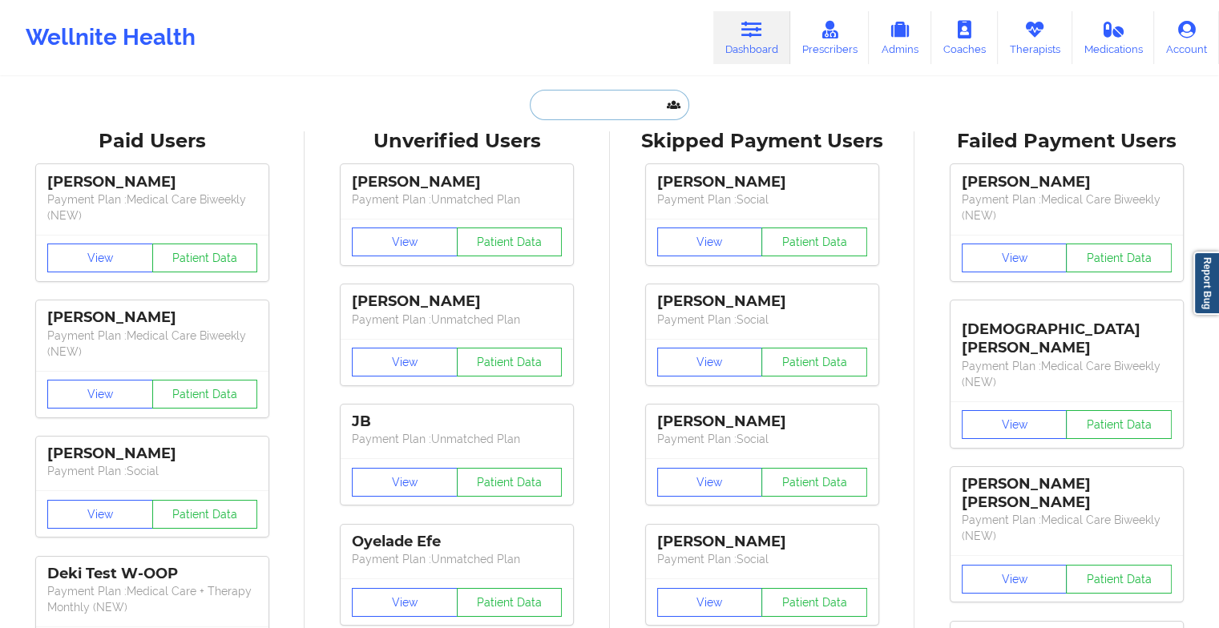
click at [612, 103] on input "text" at bounding box center [609, 105] width 159 height 30
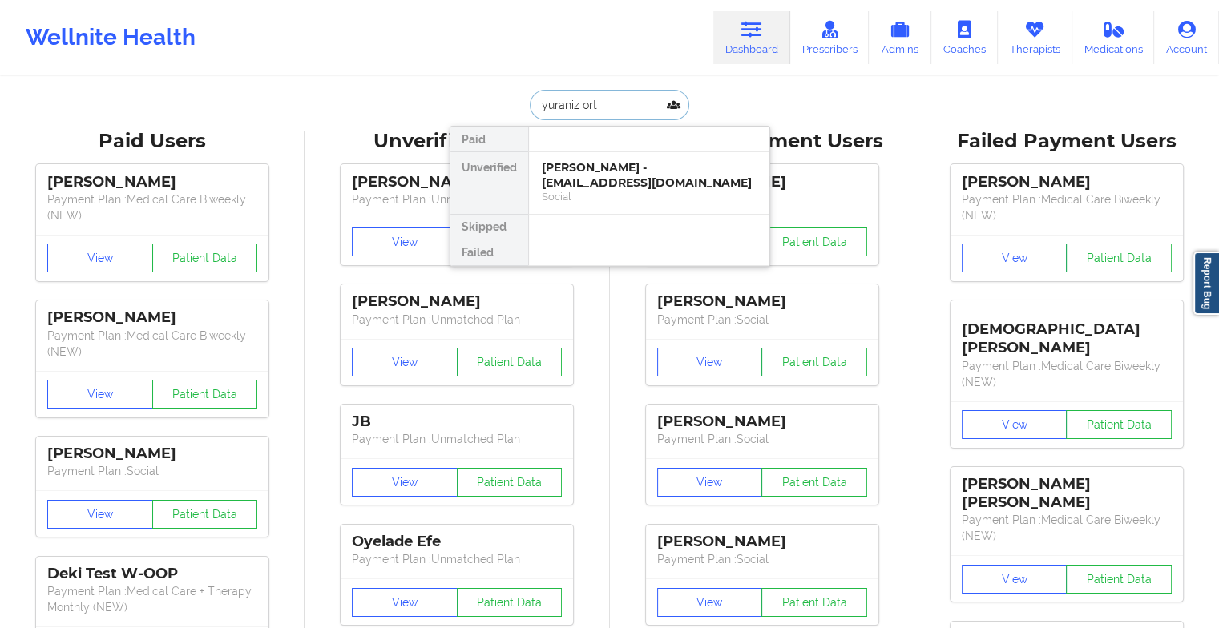
type input "yuraniz orti"
click at [599, 180] on div "[PERSON_NAME] - [PERSON_NAME][EMAIL_ADDRESS]" at bounding box center [649, 175] width 215 height 30
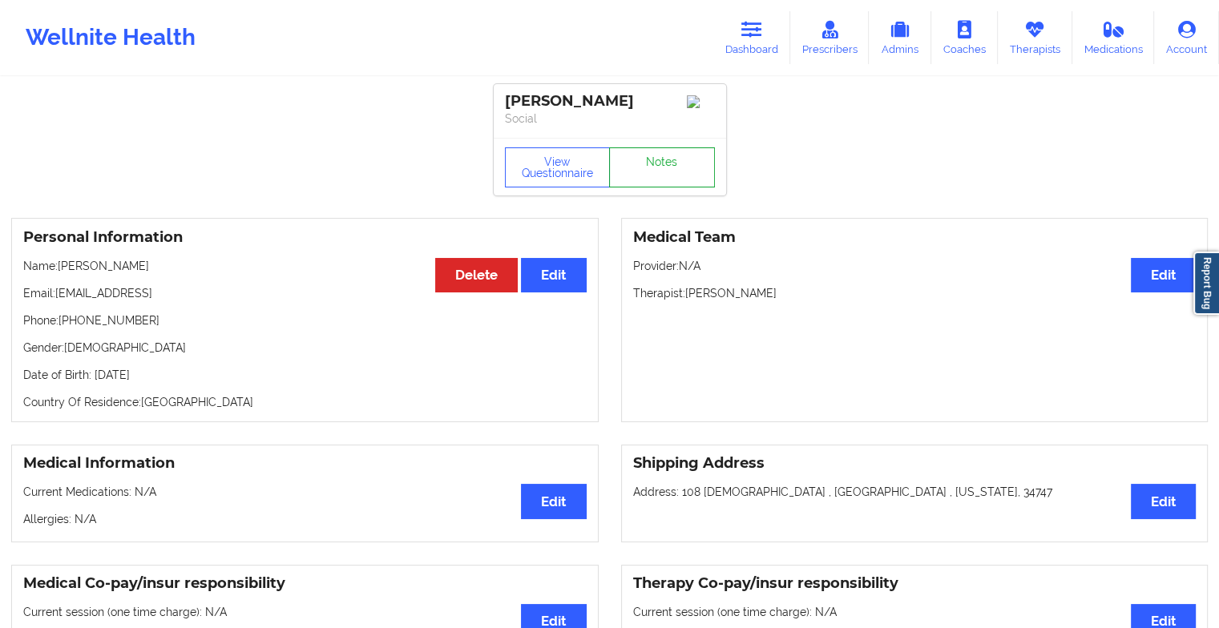
click at [637, 163] on link "Notes" at bounding box center [662, 167] width 106 height 40
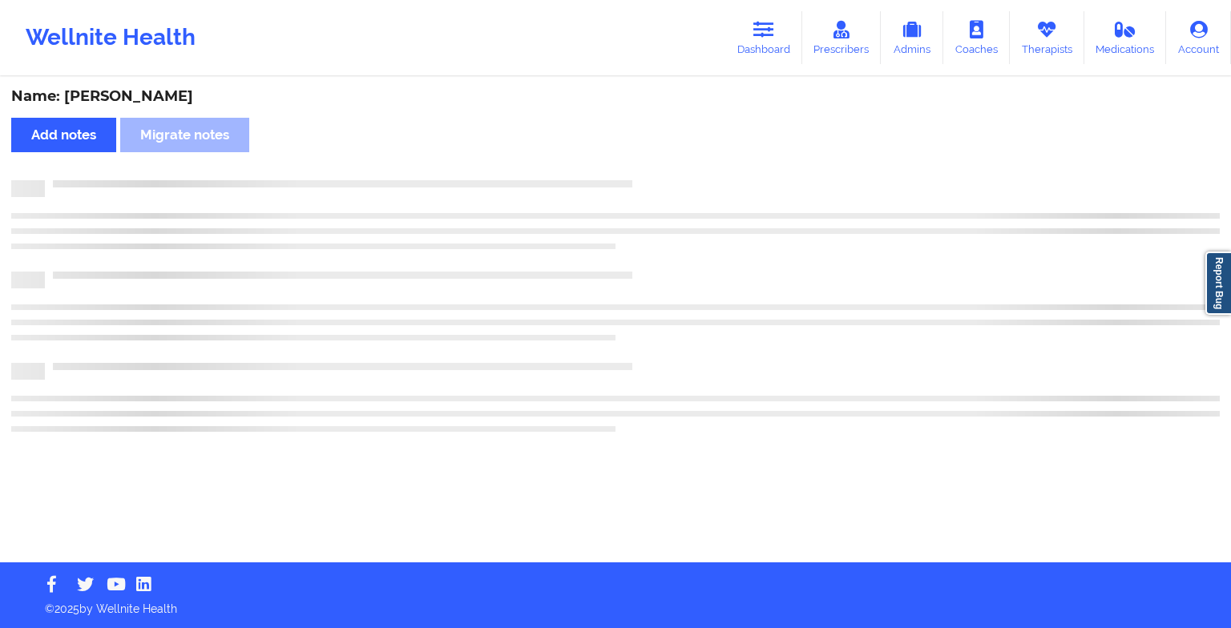
click at [637, 163] on div "Name: [PERSON_NAME] Add notes [PERSON_NAME] notes" at bounding box center [615, 321] width 1231 height 484
